Goal: Transaction & Acquisition: Purchase product/service

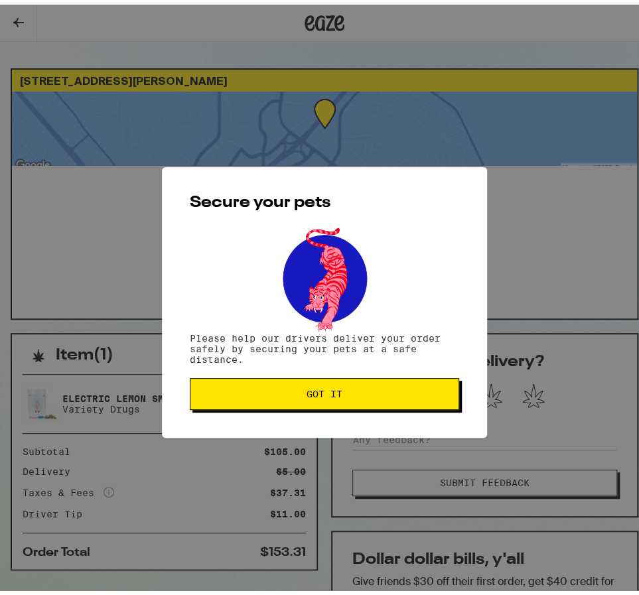
click at [285, 392] on span "Got it" at bounding box center [324, 389] width 247 height 9
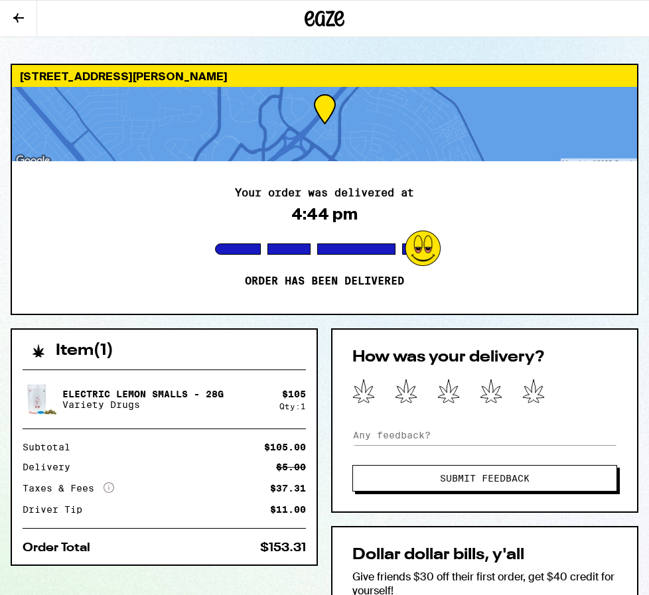
click at [312, 27] on icon at bounding box center [324, 19] width 40 height 24
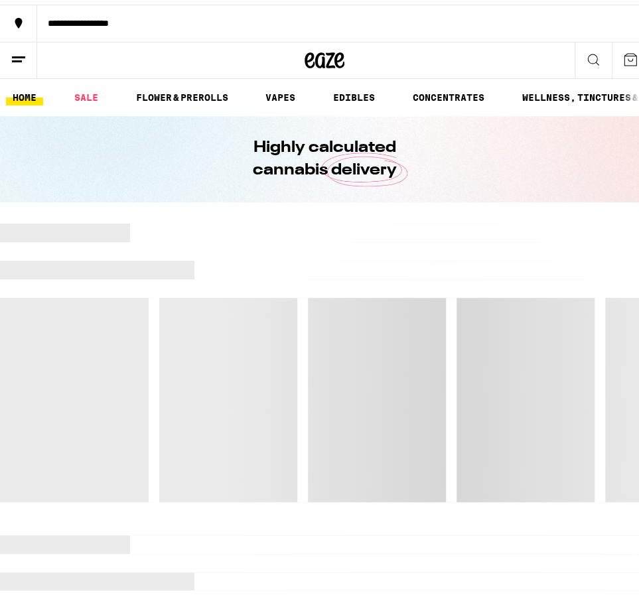
click at [85, 94] on link "SALE" at bounding box center [86, 93] width 37 height 16
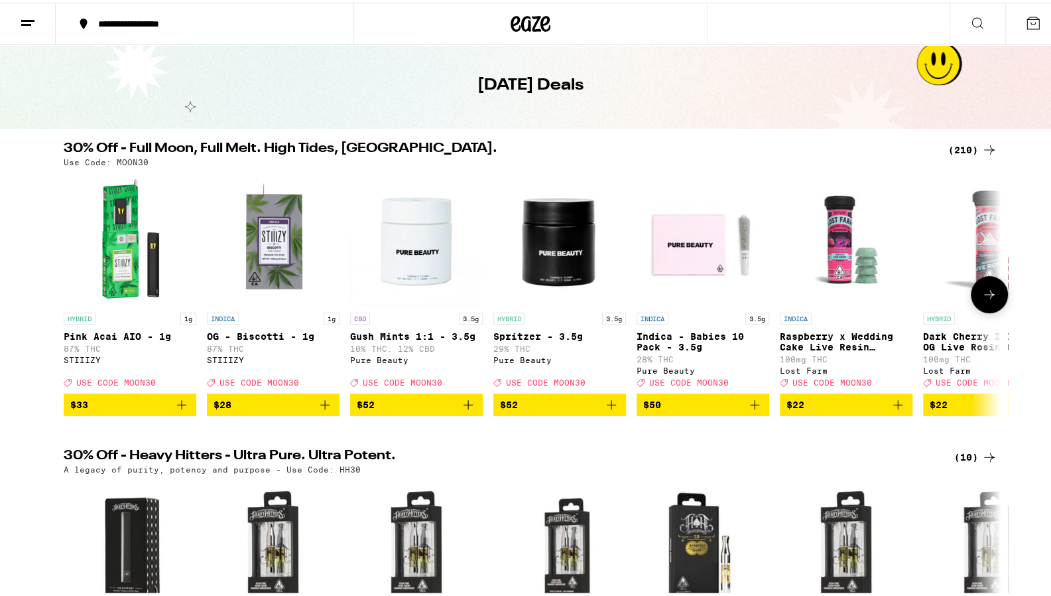
scroll to position [41, 0]
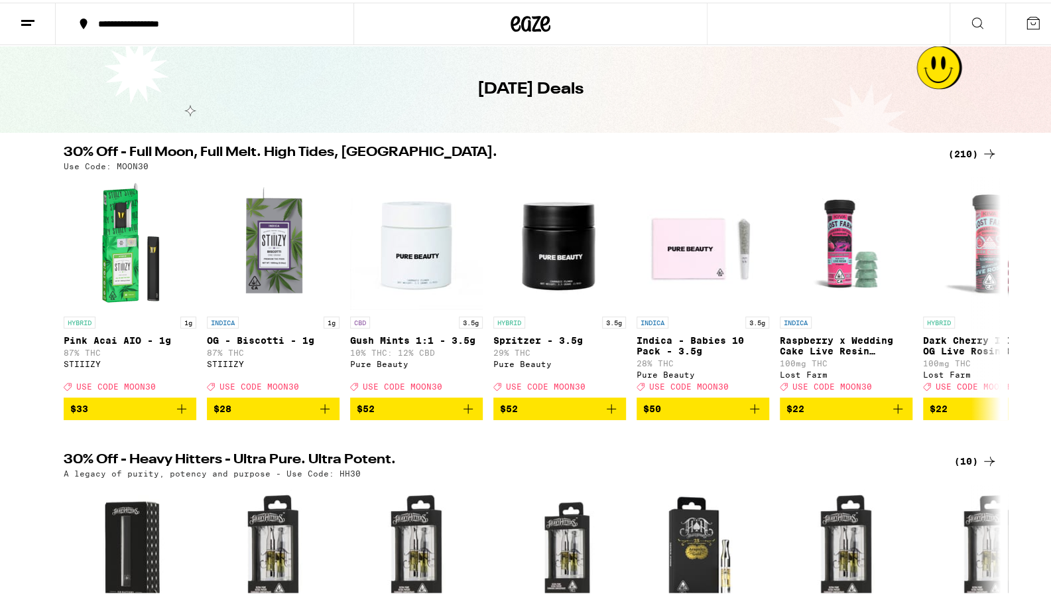
click at [638, 145] on div "(210)" at bounding box center [973, 151] width 49 height 16
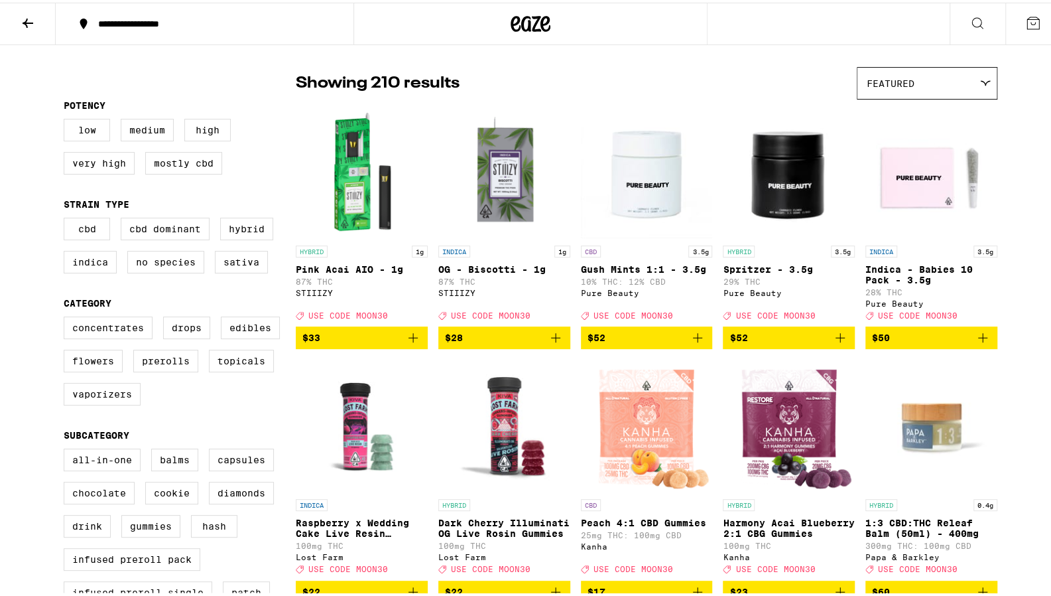
scroll to position [94, 0]
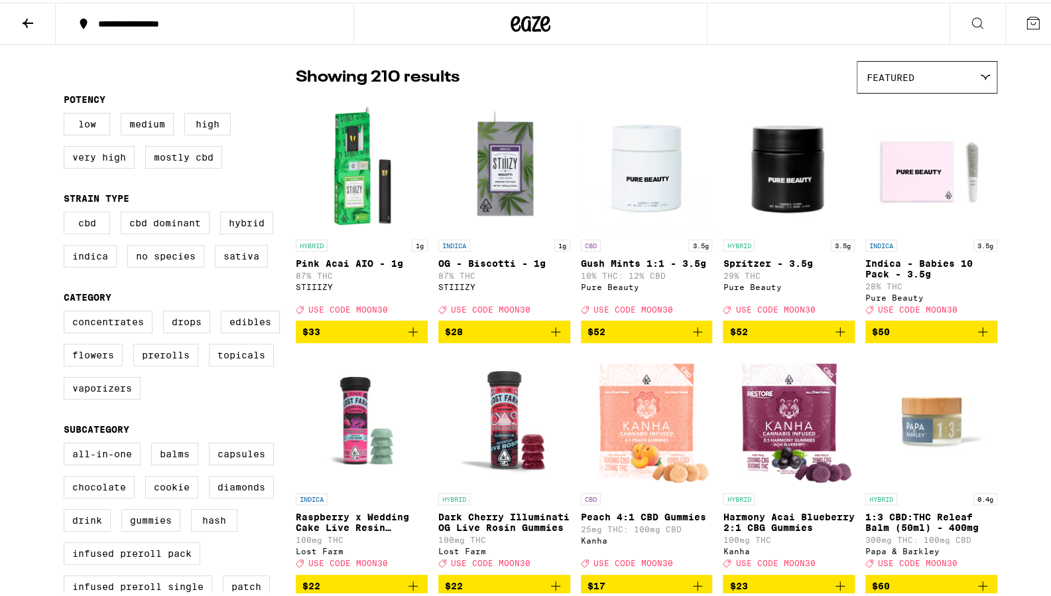
click at [103, 364] on label "Flowers" at bounding box center [93, 352] width 59 height 23
click at [67, 310] on input "Flowers" at bounding box center [66, 310] width 1 height 1
checkbox input "true"
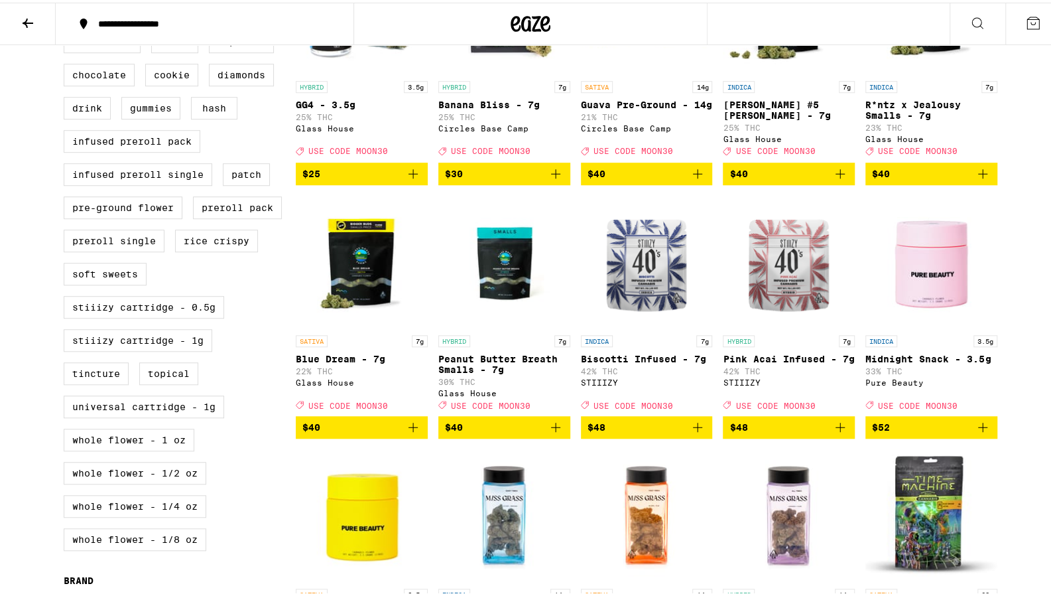
scroll to position [696, 0]
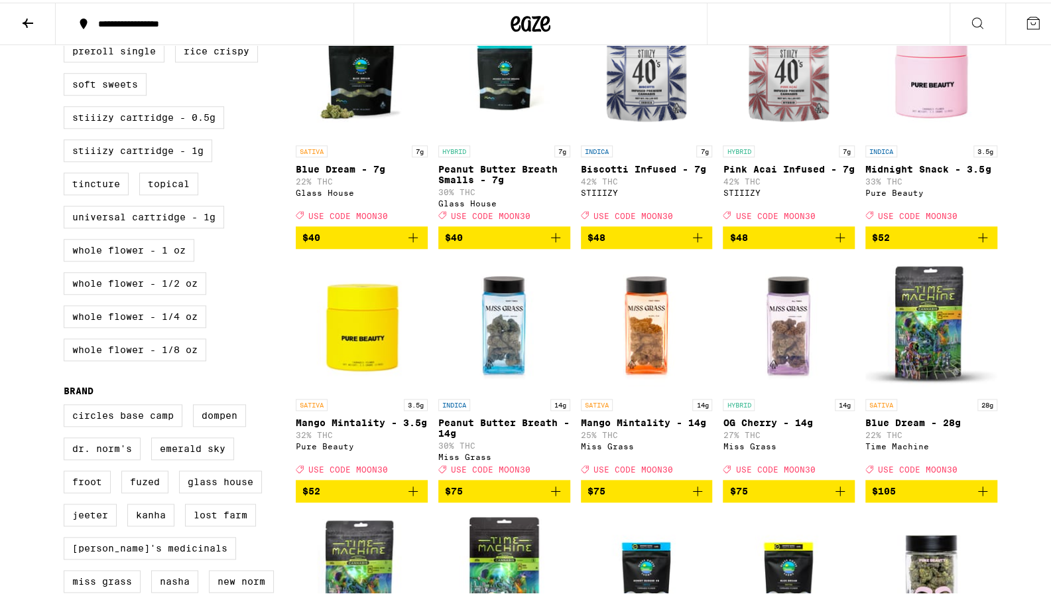
click at [638, 500] on button "$105" at bounding box center [932, 488] width 132 height 23
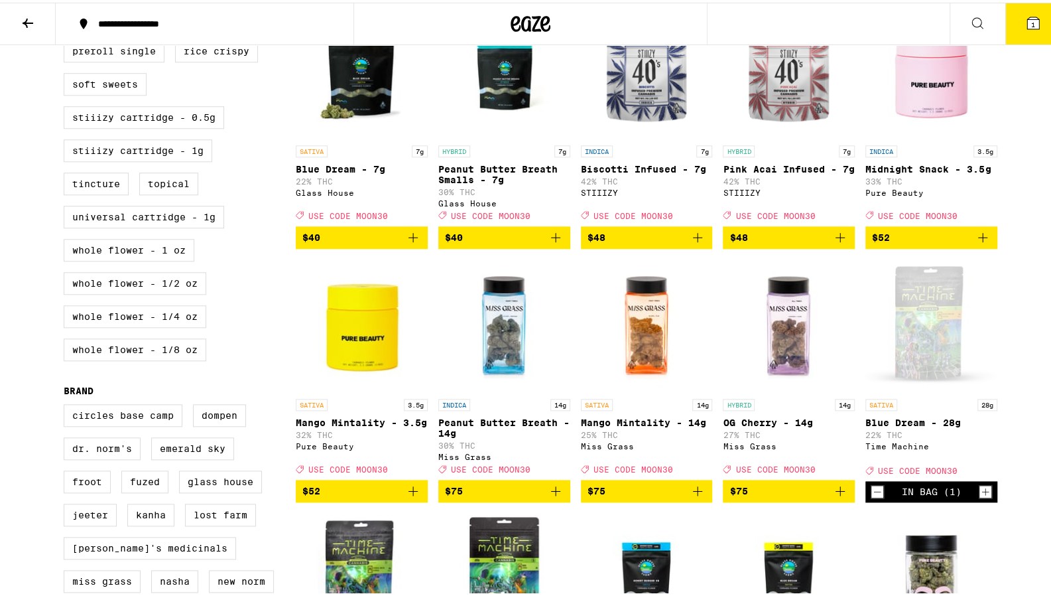
click at [638, 19] on icon at bounding box center [1034, 21] width 12 height 12
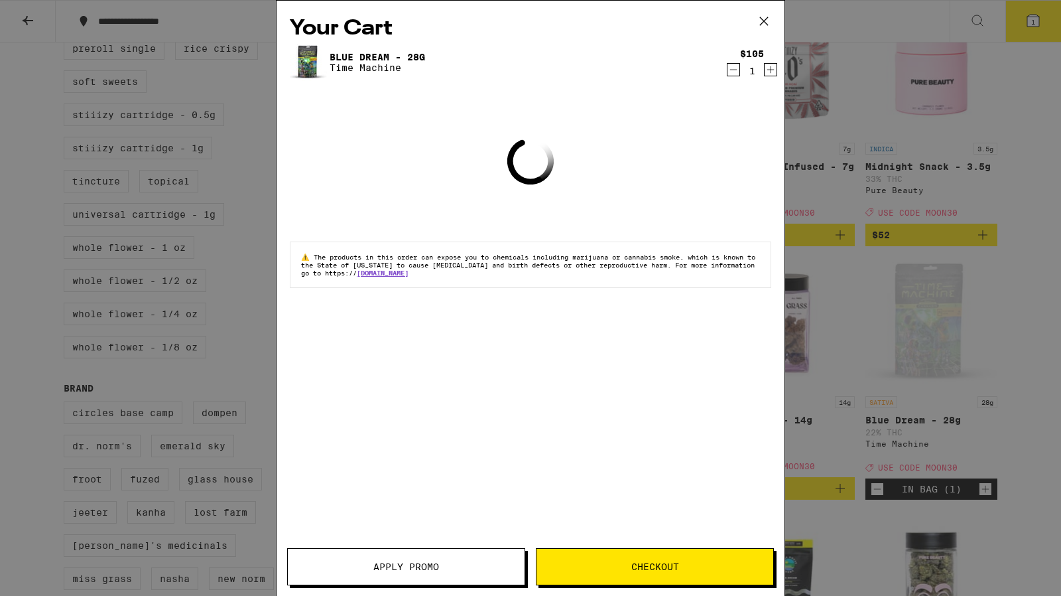
click at [438, 555] on button "Apply Promo" at bounding box center [406, 566] width 238 height 37
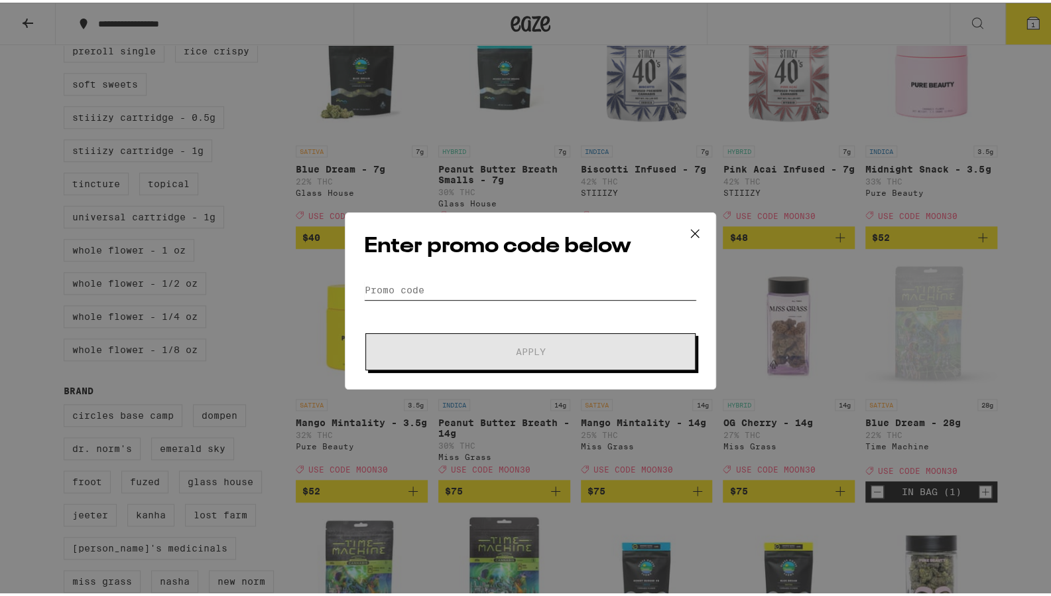
click at [421, 287] on input "Promo Code" at bounding box center [530, 287] width 333 height 20
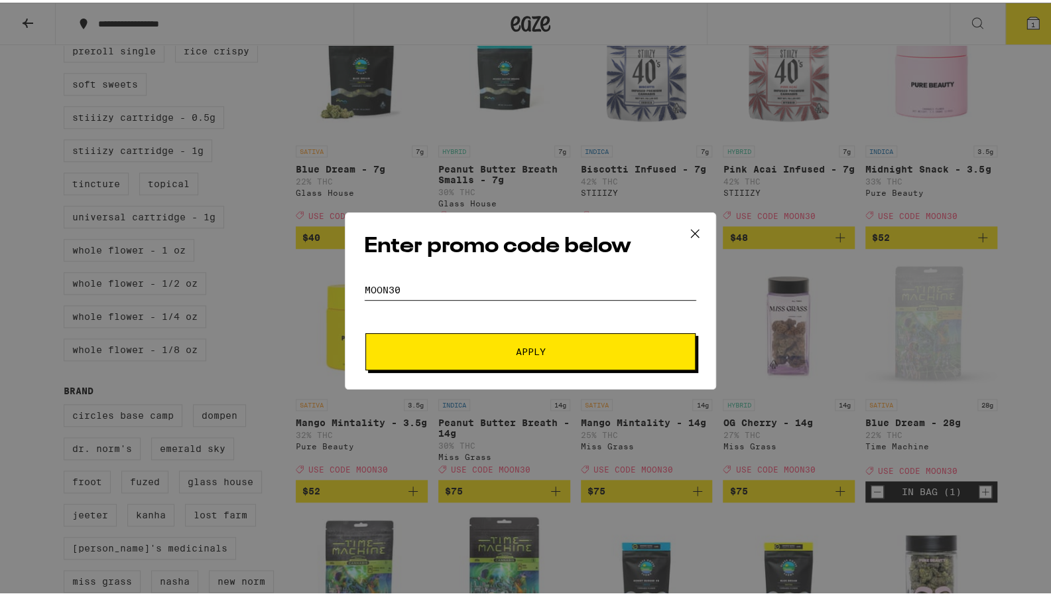
type input "moon30"
click at [426, 370] on div "Enter promo code below Promo Code moon30 Apply" at bounding box center [530, 298] width 371 height 177
click at [420, 358] on button "Apply" at bounding box center [531, 348] width 330 height 37
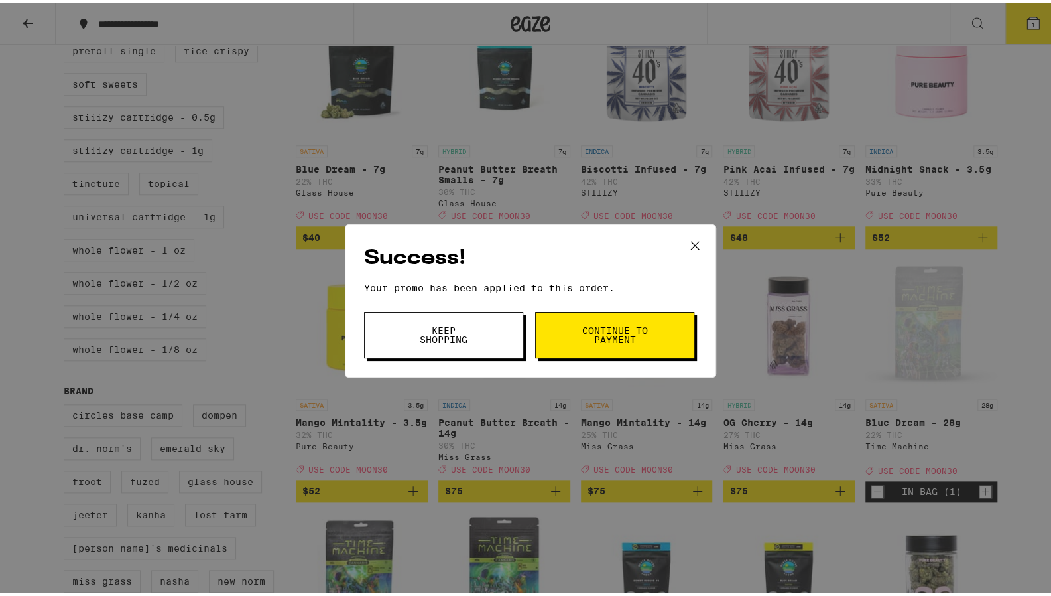
click at [549, 52] on div "Success! Your promo has been applied to this order. Promo Code moon30 Keep Shop…" at bounding box center [530, 298] width 1061 height 596
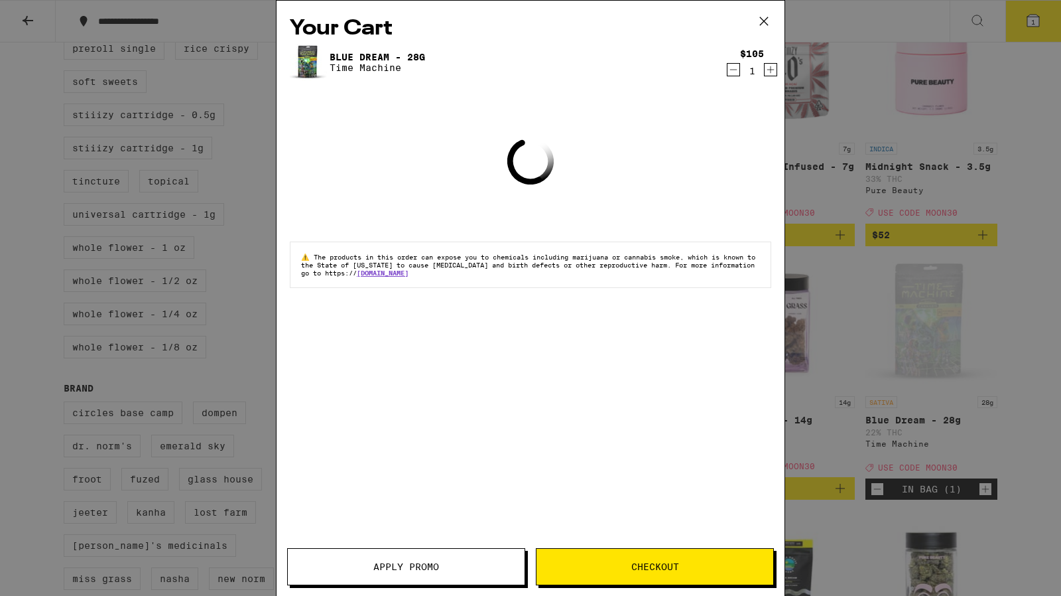
click at [638, 16] on icon at bounding box center [764, 21] width 20 height 20
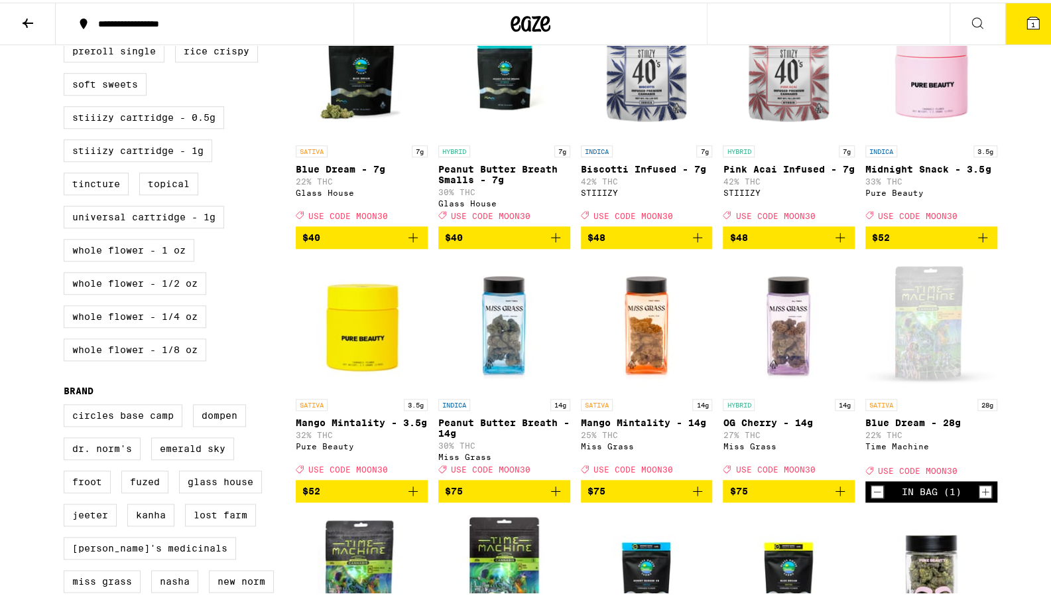
click at [516, 17] on icon at bounding box center [531, 21] width 40 height 24
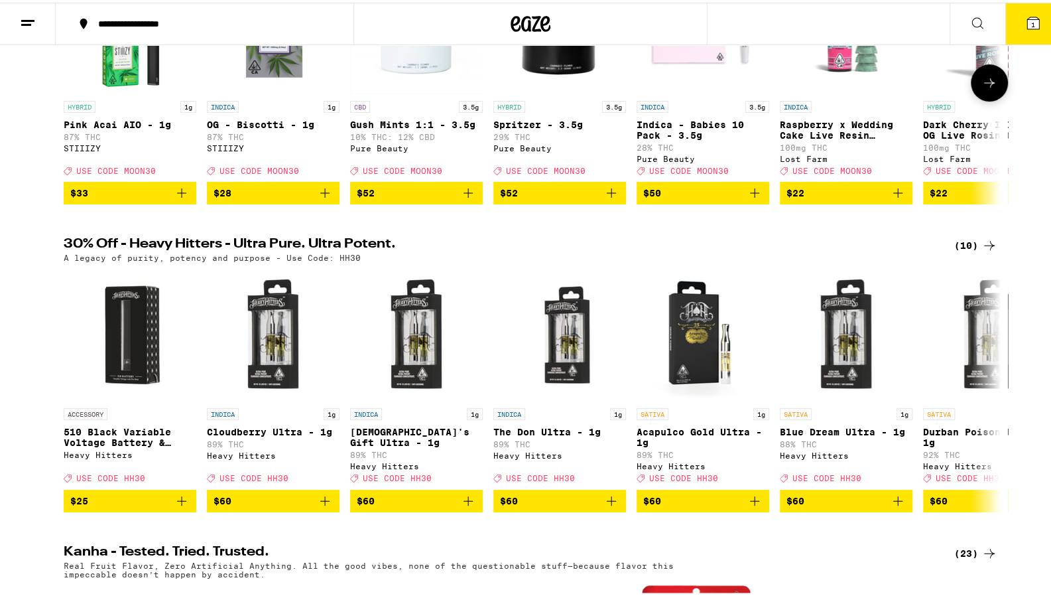
scroll to position [265, 0]
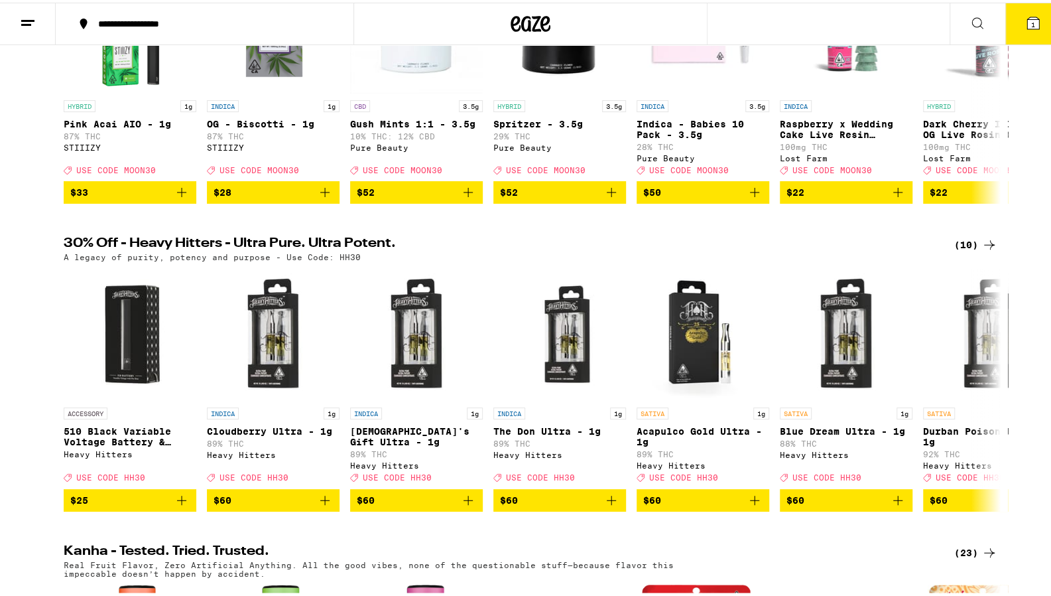
click at [638, 249] on div "(10)" at bounding box center [976, 242] width 43 height 16
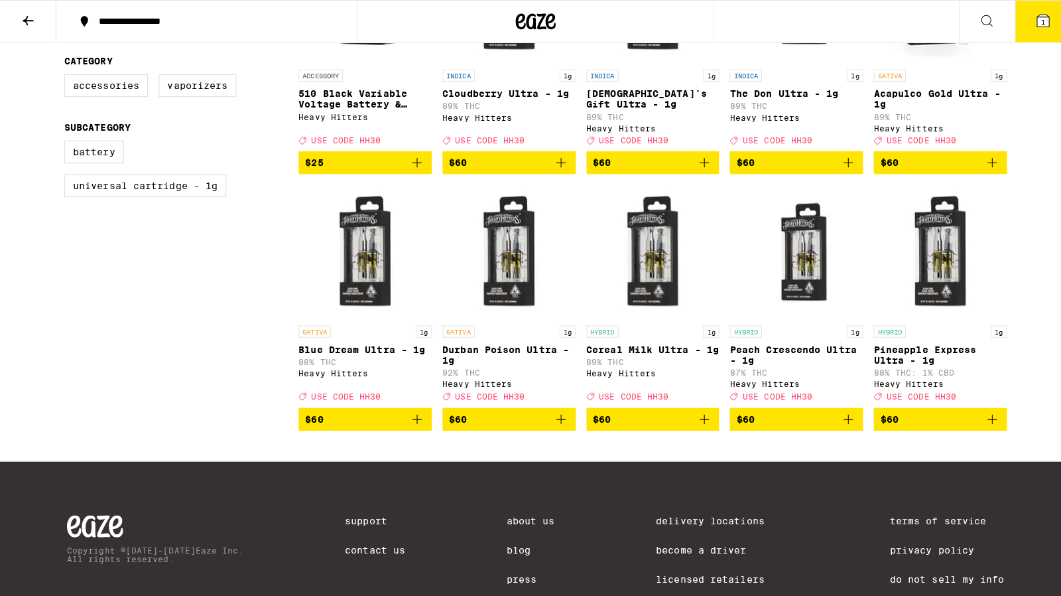
scroll to position [326, 0]
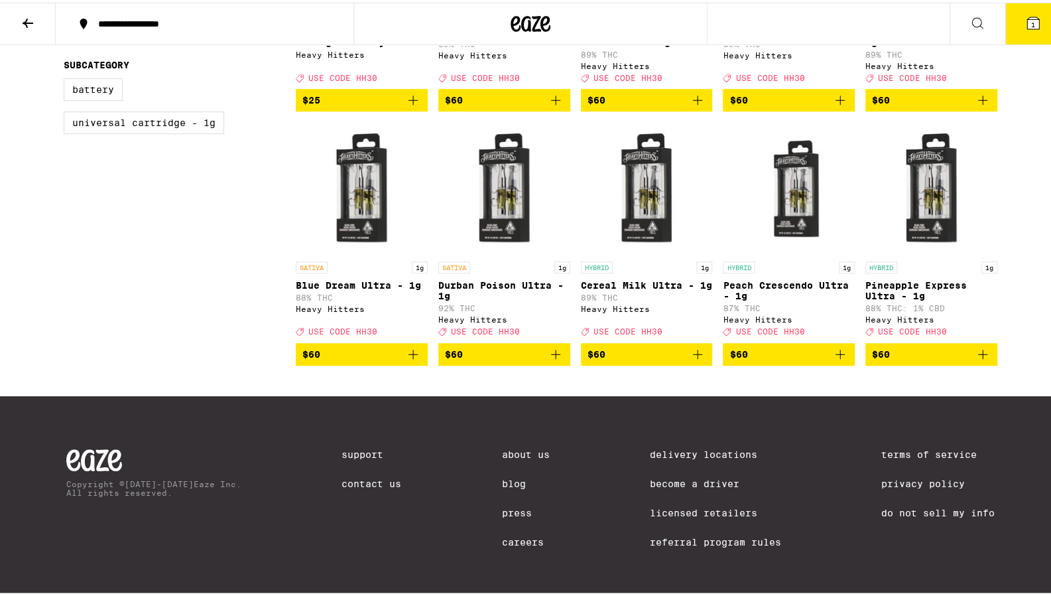
click at [638, 19] on button "1" at bounding box center [1034, 21] width 56 height 41
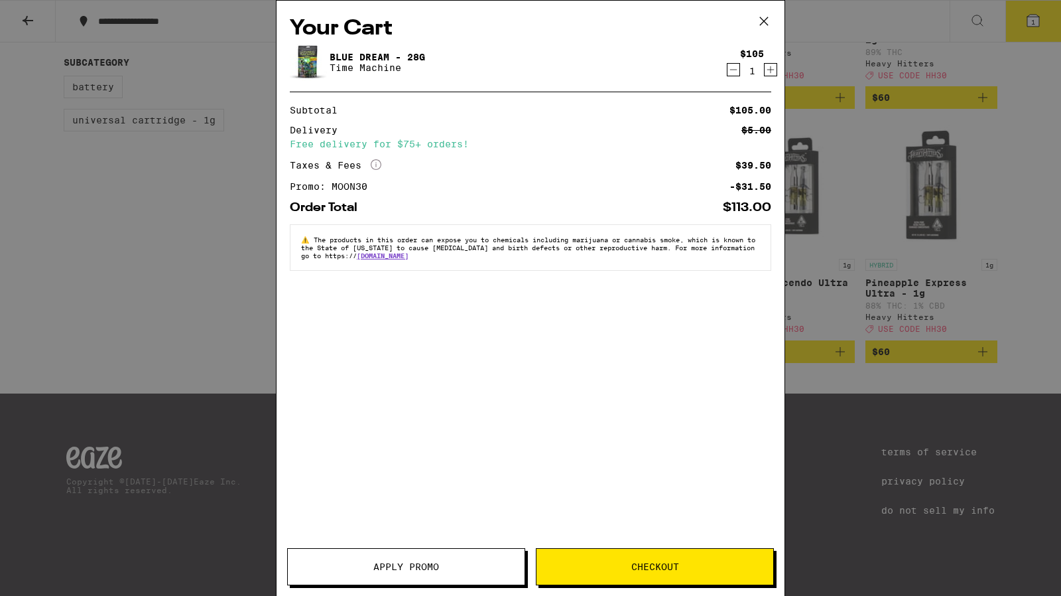
click at [582, 574] on button "Checkout" at bounding box center [655, 566] width 238 height 37
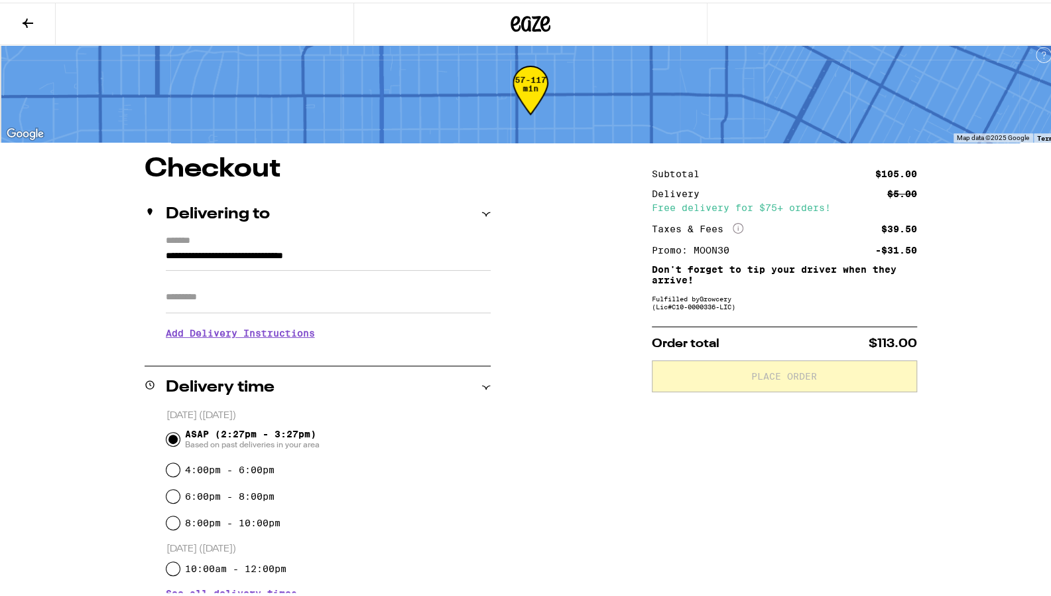
scroll to position [184, 0]
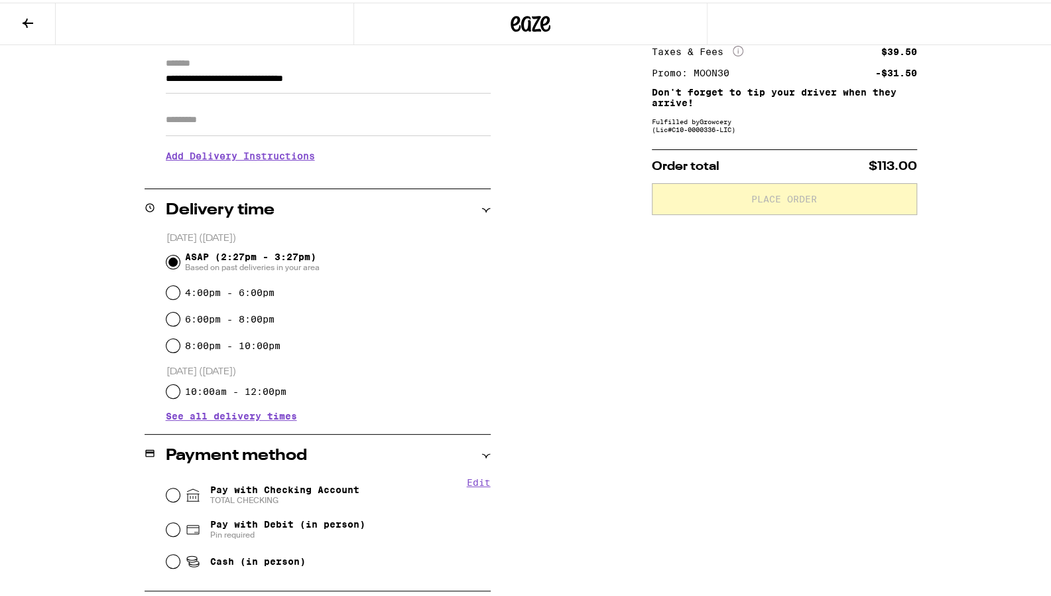
click at [304, 484] on span "Pay with Checking Account TOTAL CHECKING" at bounding box center [284, 492] width 149 height 21
click at [180, 486] on input "Pay with Checking Account TOTAL CHECKING" at bounding box center [173, 492] width 13 height 13
radio input "true"
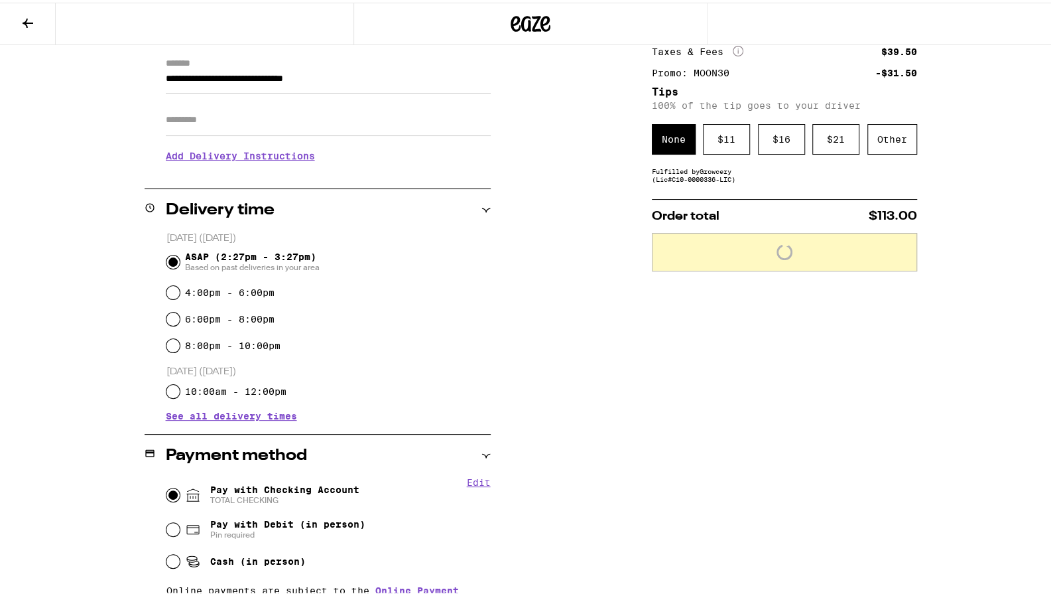
click at [638, 149] on div "$ 11" at bounding box center [726, 136] width 47 height 31
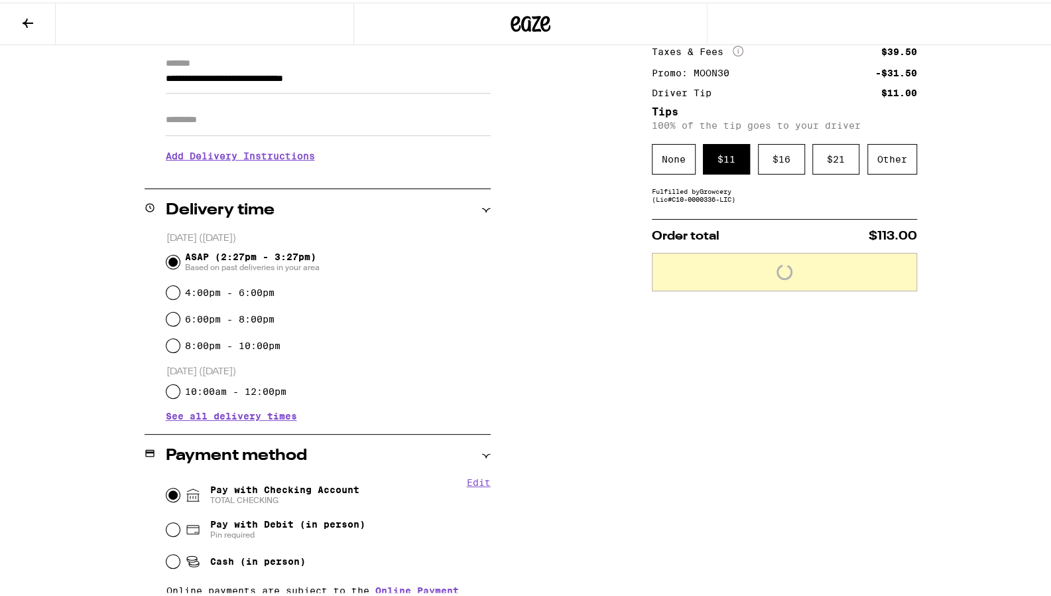
scroll to position [101, 0]
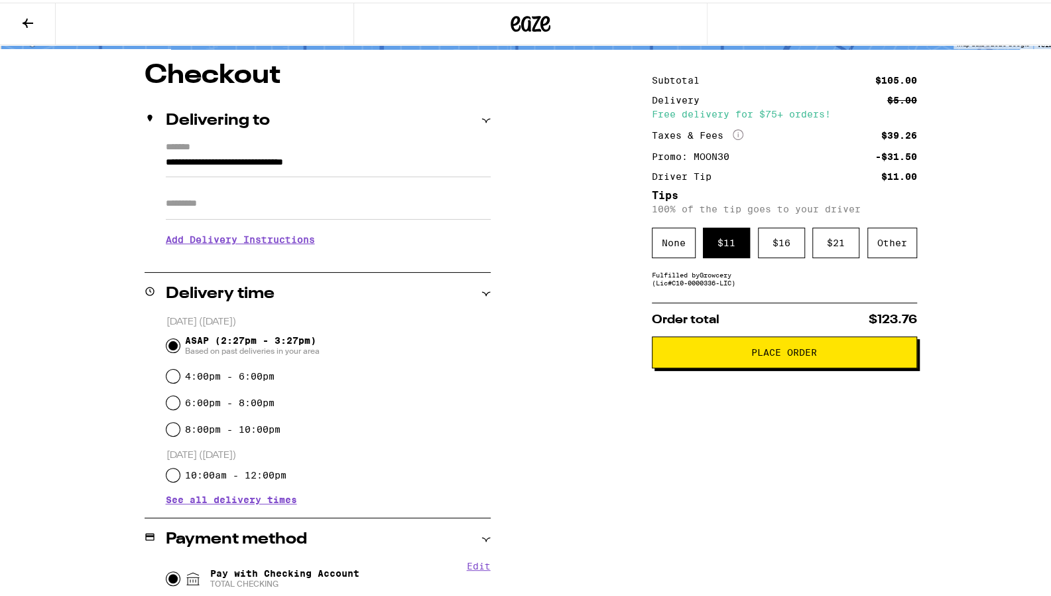
click at [638, 236] on div "Other" at bounding box center [893, 240] width 50 height 31
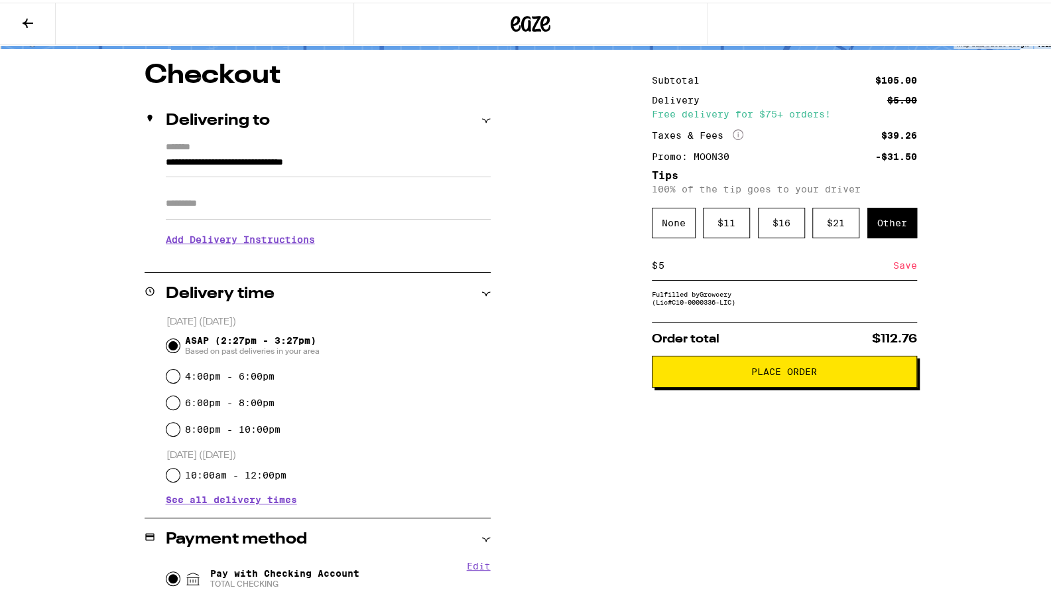
type input "5"
click at [638, 273] on div "Save" at bounding box center [906, 262] width 24 height 29
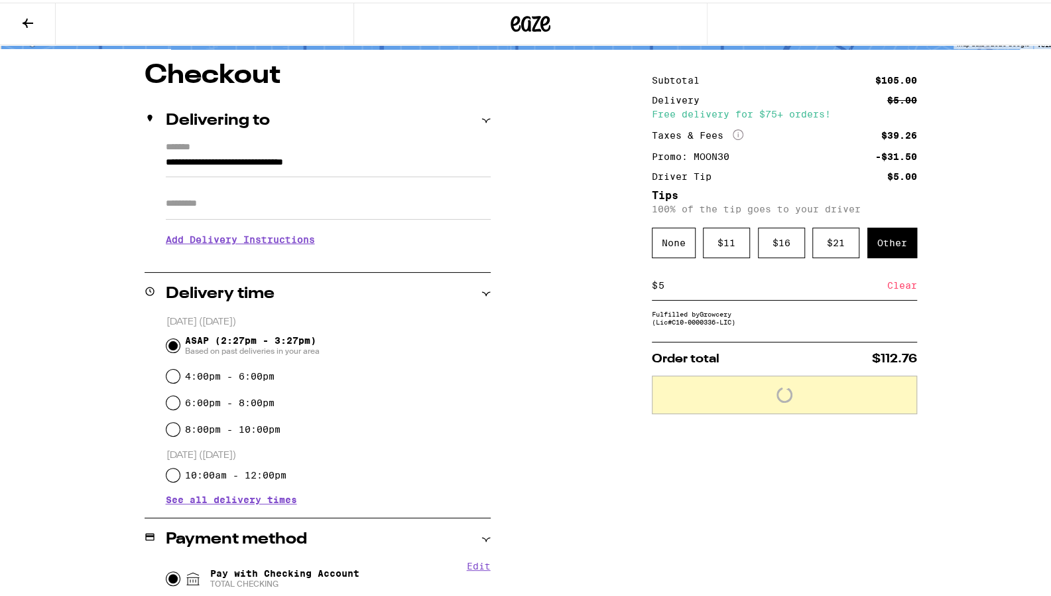
click at [638, 289] on input "5" at bounding box center [773, 283] width 230 height 12
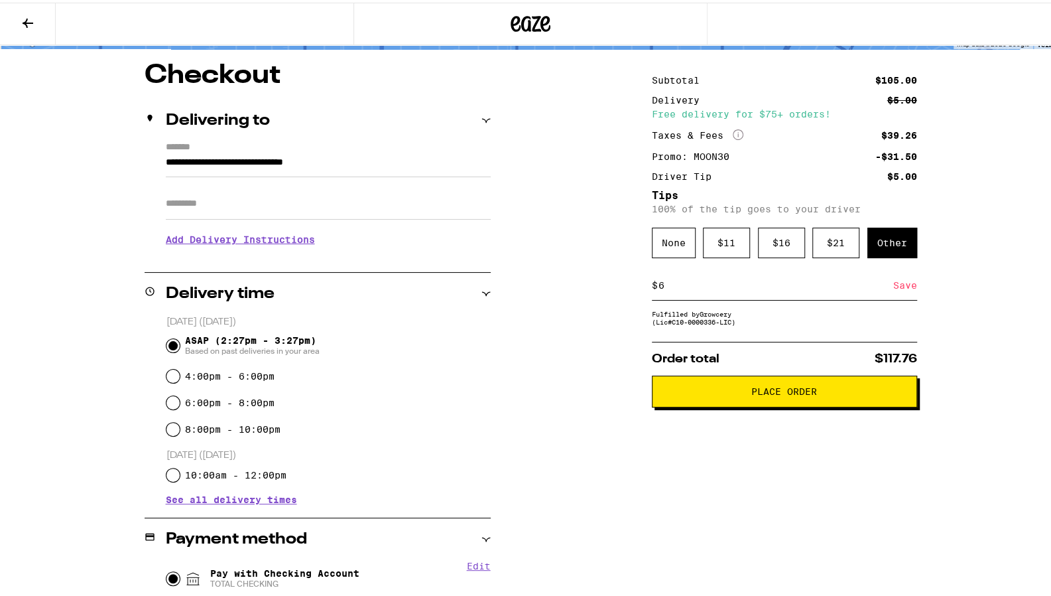
type input "6"
click at [638, 404] on button "Place Order" at bounding box center [784, 389] width 265 height 32
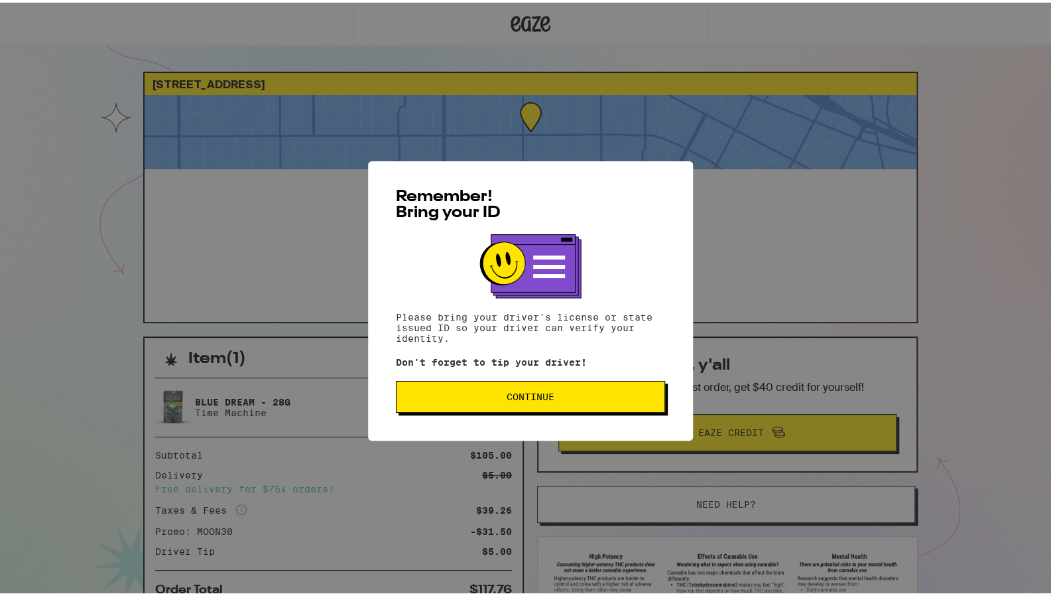
click at [608, 382] on button "Continue" at bounding box center [530, 394] width 269 height 32
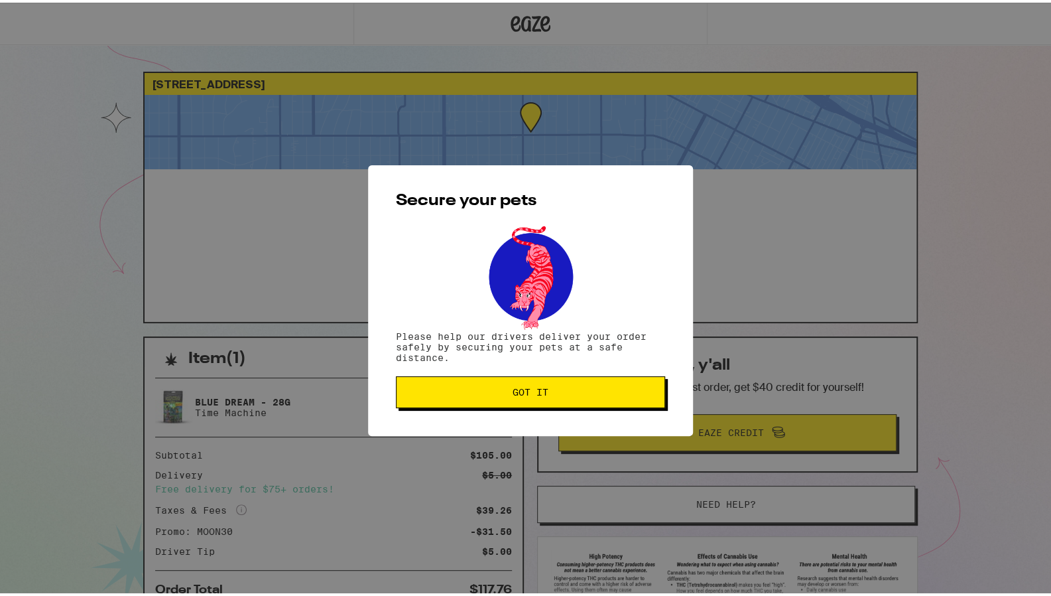
click at [608, 382] on button "Got it" at bounding box center [530, 389] width 269 height 32
